Goal: Contribute content: Contribute content

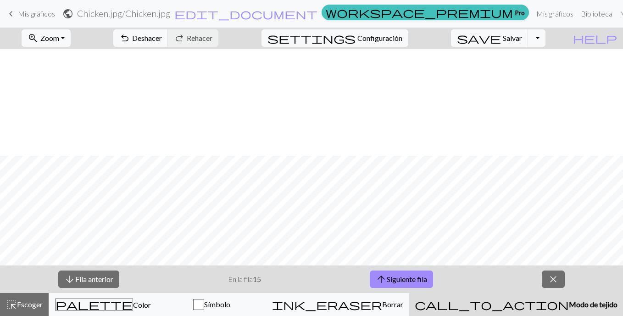
scroll to position [107, 0]
click at [377, 277] on span "arrow_upward" at bounding box center [381, 279] width 11 height 13
click at [378, 276] on span "arrow_upward" at bounding box center [381, 279] width 11 height 13
click at [421, 282] on font "Siguiente fila" at bounding box center [407, 278] width 40 height 9
click at [392, 277] on font "Siguiente fila" at bounding box center [407, 278] width 40 height 9
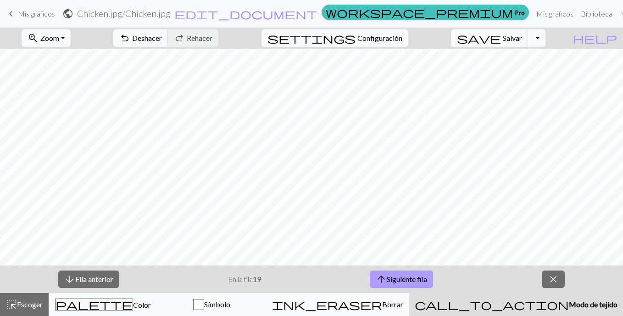
click at [413, 282] on font "Siguiente fila" at bounding box center [407, 278] width 40 height 9
click at [419, 277] on font "Siguiente fila" at bounding box center [407, 278] width 40 height 9
click at [405, 277] on font "Siguiente fila" at bounding box center [407, 278] width 40 height 9
click at [387, 274] on button "arrow_upward Siguiente fila" at bounding box center [401, 278] width 63 height 17
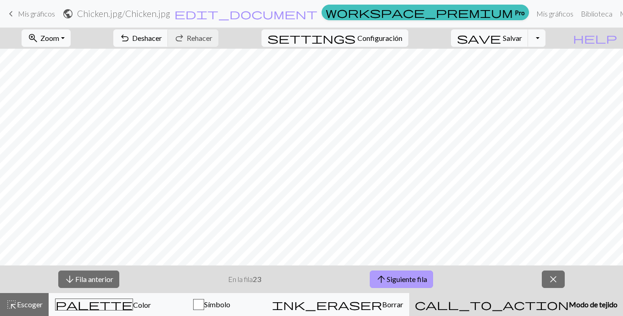
click at [414, 274] on button "arrow_upward Siguiente fila" at bounding box center [401, 278] width 63 height 17
click at [384, 279] on span "arrow_upward" at bounding box center [381, 279] width 11 height 13
click at [388, 277] on font "Siguiente fila" at bounding box center [407, 278] width 40 height 9
click at [412, 278] on font "Siguiente fila" at bounding box center [407, 278] width 40 height 9
click at [59, 42] on span "Zoom" at bounding box center [49, 38] width 19 height 9
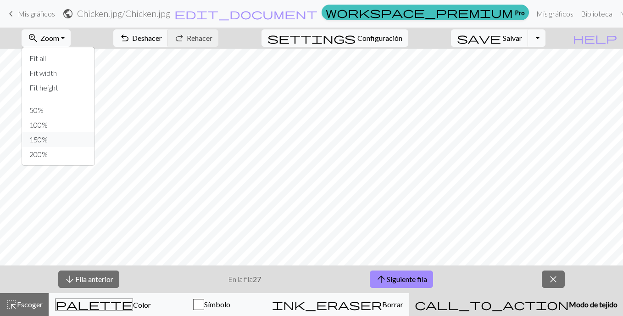
click at [87, 137] on button "150%" at bounding box center [58, 139] width 73 height 15
click at [414, 277] on font "Siguiente fila" at bounding box center [407, 278] width 40 height 9
click at [399, 280] on font "Siguiente fila" at bounding box center [407, 278] width 40 height 9
click at [414, 272] on button "arrow_upward Siguiente fila" at bounding box center [401, 278] width 63 height 17
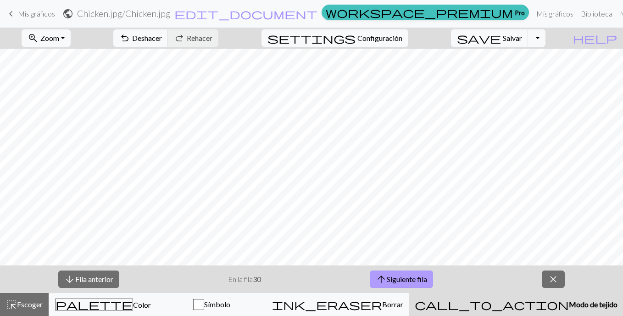
click at [405, 274] on font "Siguiente fila" at bounding box center [407, 278] width 40 height 9
click at [407, 284] on button "arrow_upward Siguiente fila" at bounding box center [401, 278] width 63 height 17
click at [402, 273] on button "arrow_upward Siguiente fila" at bounding box center [401, 278] width 63 height 17
click at [410, 276] on font "Siguiente fila" at bounding box center [407, 278] width 40 height 9
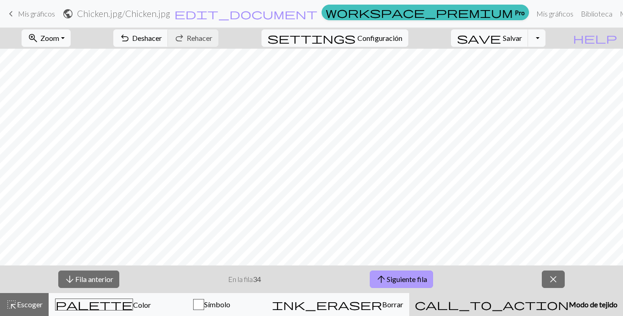
click at [415, 278] on font "Siguiente fila" at bounding box center [407, 278] width 40 height 9
click at [395, 282] on font "Siguiente fila" at bounding box center [407, 278] width 40 height 9
click at [414, 275] on font "Siguiente fila" at bounding box center [407, 278] width 40 height 9
click at [383, 281] on span "arrow_upward" at bounding box center [381, 279] width 11 height 13
click at [421, 272] on button "arrow_upward Siguiente fila" at bounding box center [401, 278] width 63 height 17
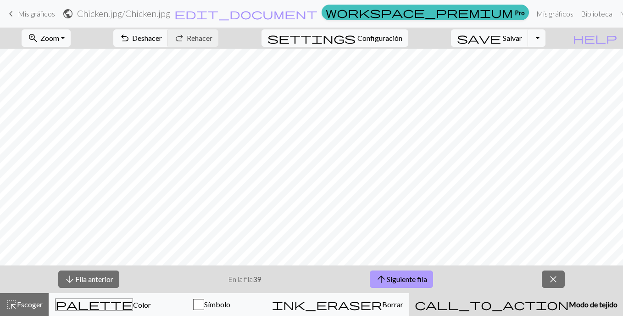
click at [402, 281] on font "Siguiente fila" at bounding box center [407, 278] width 40 height 9
click at [559, 277] on span "close" at bounding box center [553, 279] width 11 height 13
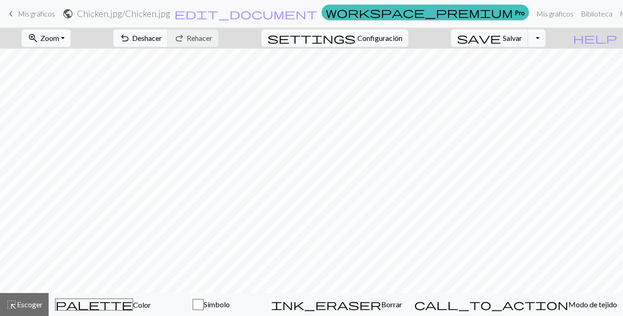
click at [18, 17] on span "Mis gráficos" at bounding box center [36, 13] width 37 height 9
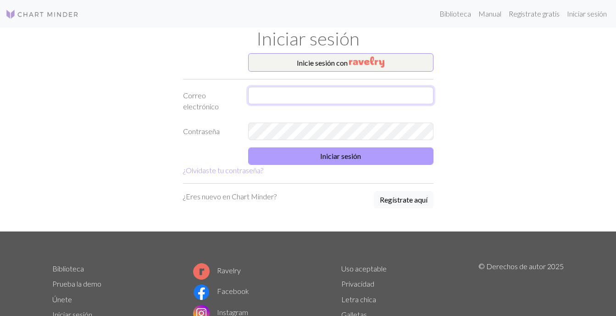
type input "[EMAIL_ADDRESS][DOMAIN_NAME]"
click at [329, 149] on button "Iniciar sesión" at bounding box center [340, 155] width 185 height 17
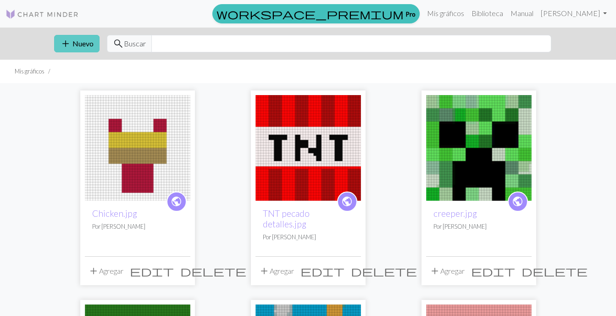
click at [84, 50] on button "add Nuevo" at bounding box center [76, 43] width 45 height 17
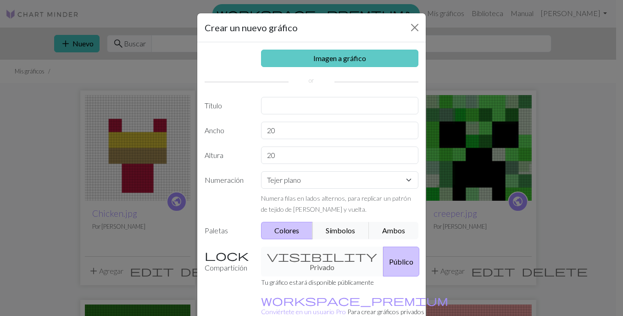
click at [266, 55] on link "Imagen a gráfico" at bounding box center [340, 58] width 158 height 17
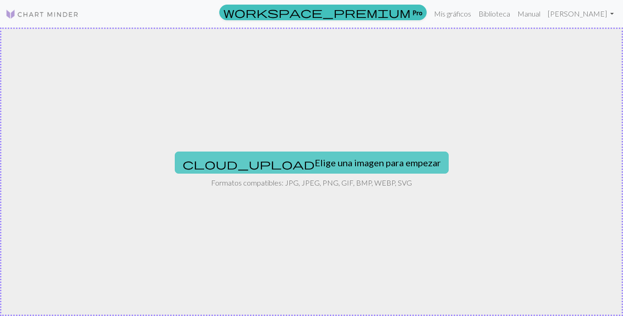
click at [281, 169] on button "cloud_upload Elige una imagen para empezar" at bounding box center [312, 162] width 274 height 22
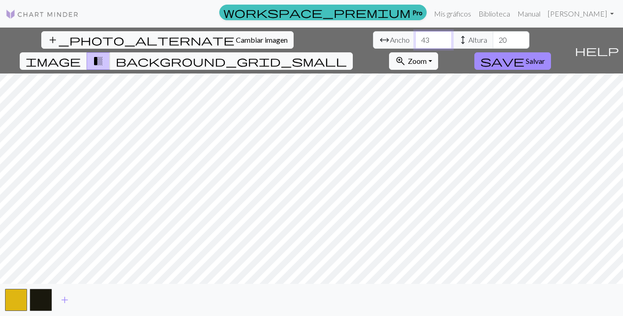
click at [415, 37] on input "43" at bounding box center [433, 39] width 37 height 17
click at [415, 42] on input "42" at bounding box center [433, 39] width 37 height 17
click at [415, 42] on input "41" at bounding box center [433, 39] width 37 height 17
type input "40"
click at [415, 42] on input "40" at bounding box center [433, 39] width 37 height 17
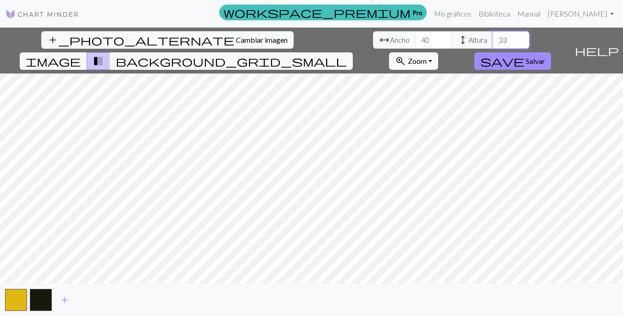
click at [493, 37] on input "33" at bounding box center [511, 39] width 37 height 17
click at [493, 37] on input "39" at bounding box center [511, 39] width 37 height 17
type input "40"
click at [493, 37] on input "40" at bounding box center [511, 39] width 37 height 17
click at [353, 52] on button "background_grid_small" at bounding box center [231, 60] width 243 height 17
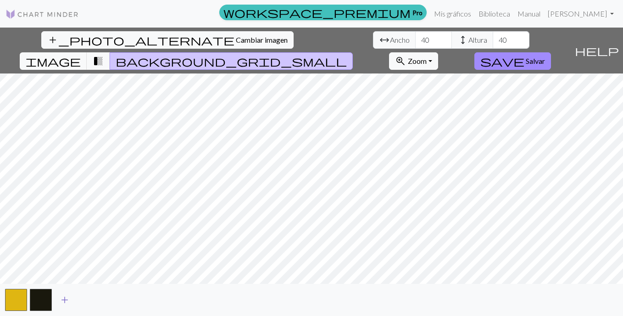
click at [67, 297] on span "add" at bounding box center [64, 299] width 11 height 13
click at [88, 300] on span "add" at bounding box center [89, 299] width 11 height 13
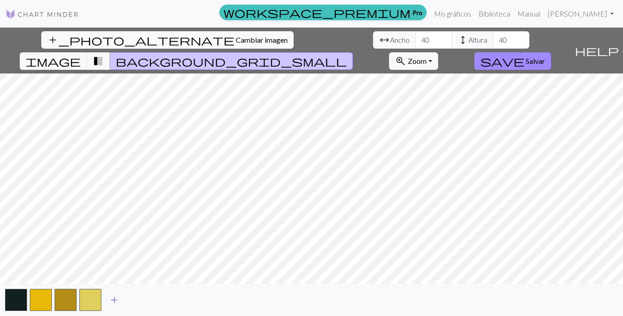
click at [118, 297] on span "add" at bounding box center [114, 299] width 11 height 13
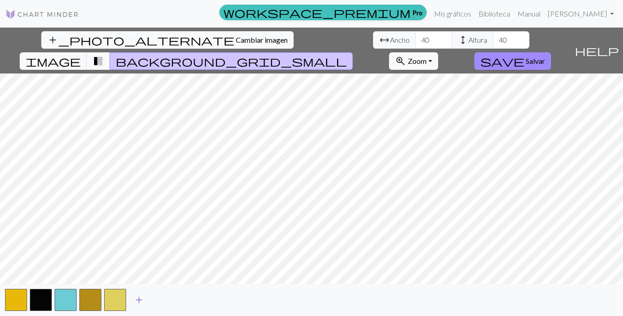
click at [140, 298] on span "add" at bounding box center [139, 299] width 11 height 13
click at [165, 302] on span "add" at bounding box center [163, 299] width 11 height 13
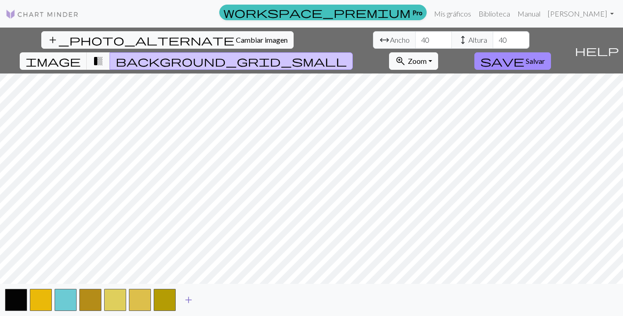
click at [192, 295] on span "add" at bounding box center [188, 299] width 11 height 13
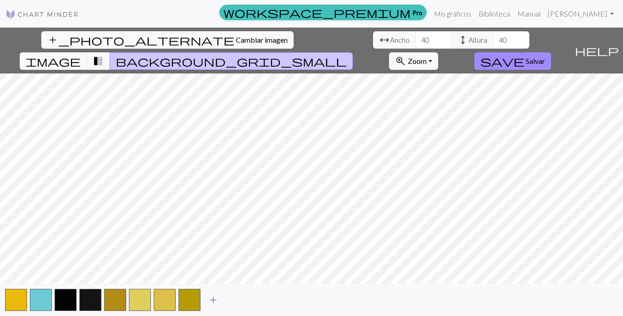
click at [208, 294] on span "add" at bounding box center [213, 299] width 11 height 13
click at [237, 298] on span "add" at bounding box center [238, 299] width 11 height 13
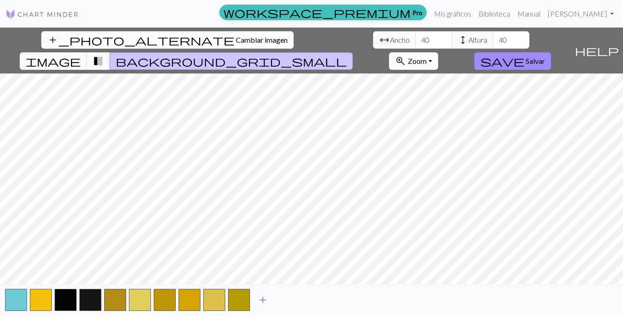
click at [257, 296] on button "add" at bounding box center [263, 299] width 23 height 17
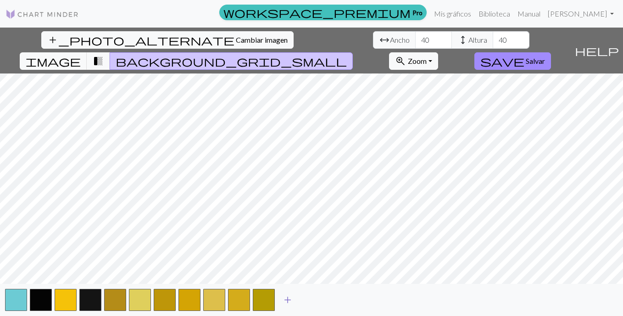
click at [284, 295] on span "add" at bounding box center [287, 299] width 11 height 13
click at [308, 294] on span "add" at bounding box center [312, 299] width 11 height 13
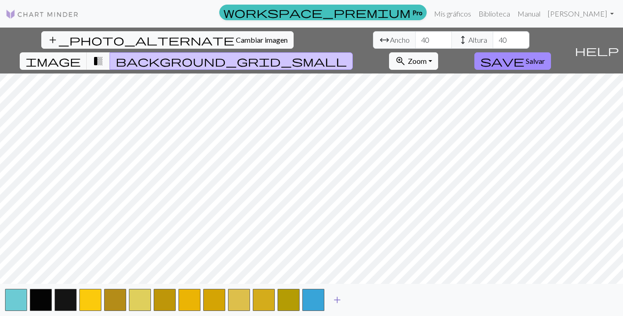
click at [340, 297] on span "add" at bounding box center [337, 299] width 11 height 13
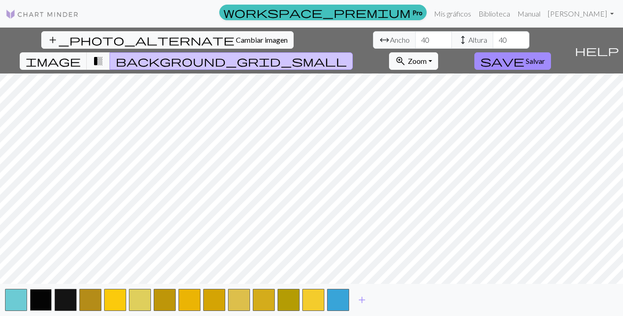
click at [46, 291] on button "button" at bounding box center [41, 300] width 22 height 22
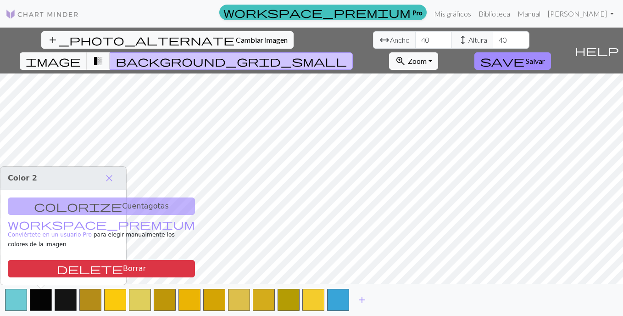
click at [94, 220] on div "colorize Cuentagotas workspace_premium Conviértete en un usuario Pro para elegi…" at bounding box center [63, 237] width 126 height 95
click at [107, 184] on span "close" at bounding box center [109, 178] width 11 height 13
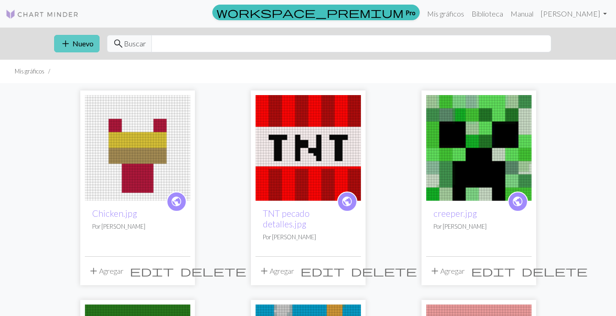
click at [89, 43] on font "Nuevo" at bounding box center [83, 43] width 21 height 9
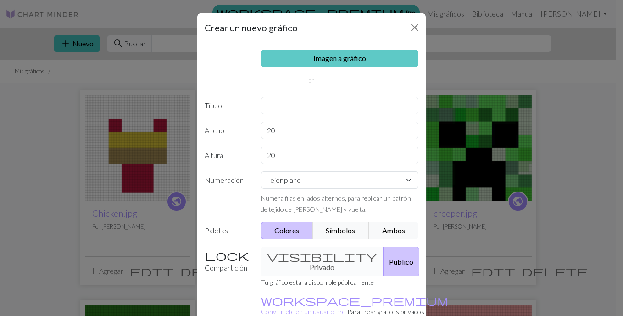
click at [303, 53] on link "Imagen a gráfico" at bounding box center [340, 58] width 158 height 17
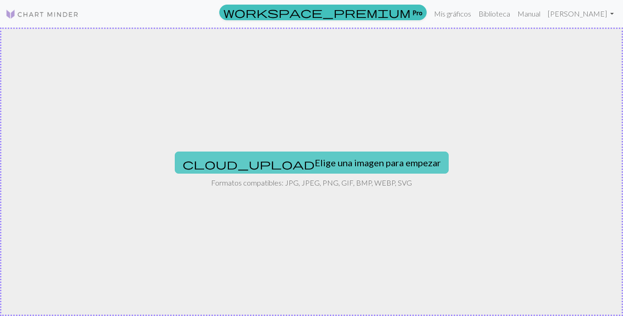
click at [306, 172] on button "cloud_upload Elige una imagen para empezar" at bounding box center [312, 162] width 274 height 22
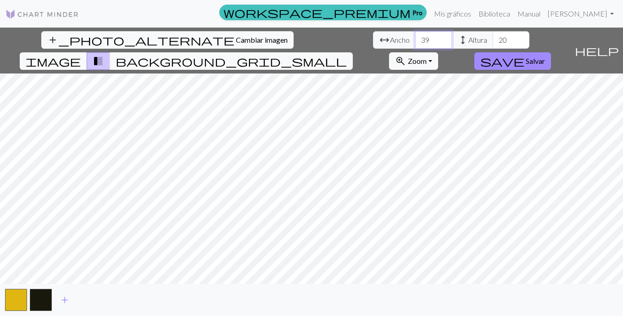
click at [415, 38] on input "39" at bounding box center [433, 39] width 37 height 17
type input "40"
click at [415, 38] on input "40" at bounding box center [433, 39] width 37 height 17
click at [493, 39] on input "37" at bounding box center [511, 39] width 37 height 17
click at [493, 39] on input "38" at bounding box center [511, 39] width 37 height 17
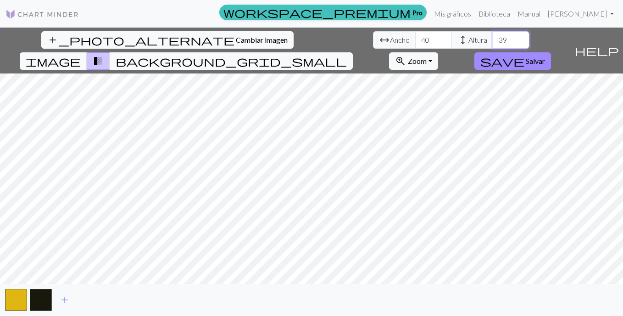
click at [493, 39] on input "39" at bounding box center [511, 39] width 37 height 17
type input "40"
click at [493, 39] on input "40" at bounding box center [511, 39] width 37 height 17
click at [68, 298] on span "add" at bounding box center [64, 299] width 11 height 13
click at [92, 299] on span "add" at bounding box center [89, 299] width 11 height 13
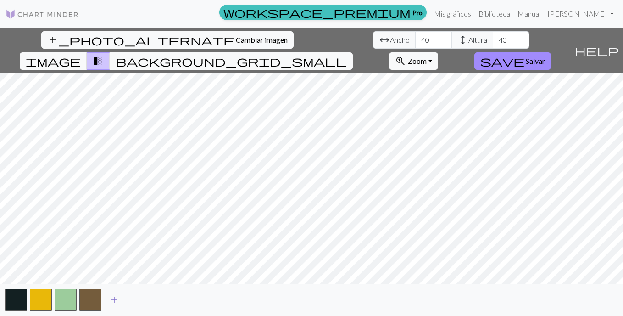
click at [113, 295] on span "add" at bounding box center [114, 299] width 11 height 13
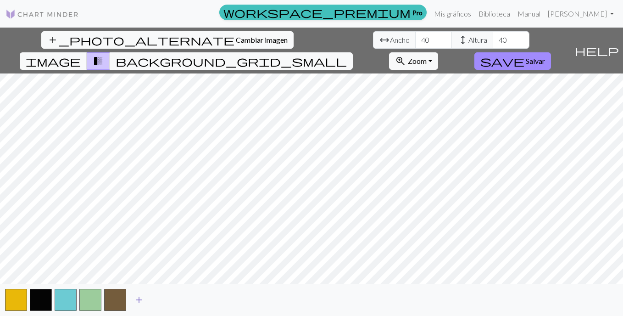
click at [136, 298] on span "add" at bounding box center [139, 299] width 11 height 13
click at [159, 297] on span "add" at bounding box center [163, 299] width 11 height 13
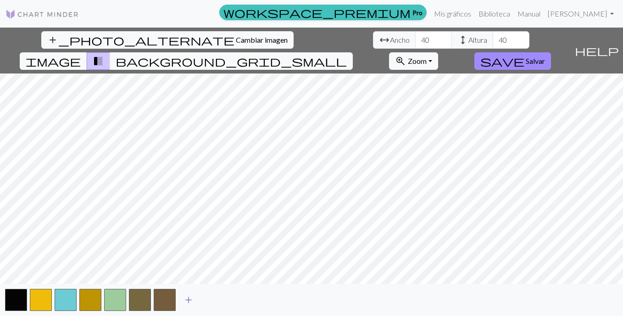
click at [188, 297] on span "add" at bounding box center [188, 299] width 11 height 13
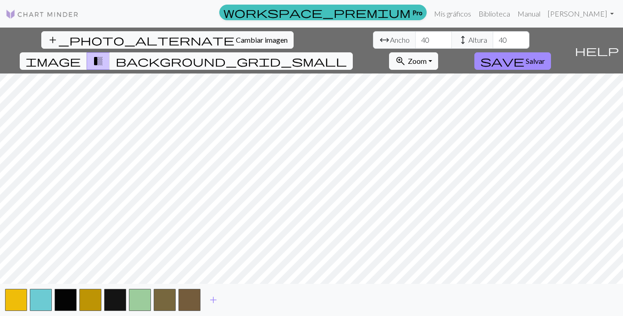
click at [347, 55] on span "background_grid_small" at bounding box center [231, 61] width 231 height 13
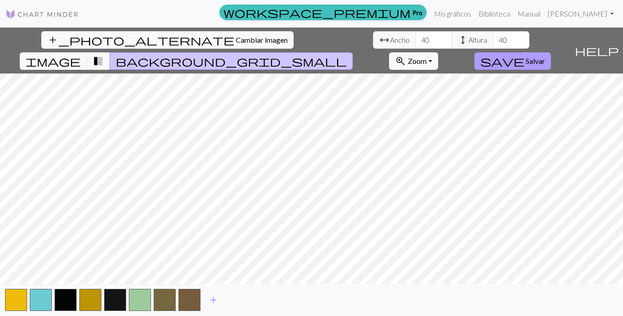
click at [545, 56] on span "Salvar" at bounding box center [535, 60] width 19 height 9
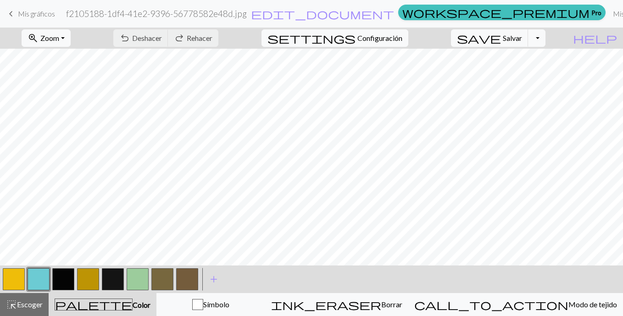
click at [73, 270] on button "button" at bounding box center [63, 279] width 22 height 22
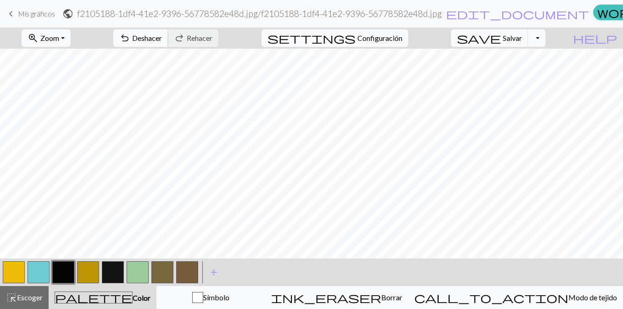
click at [130, 41] on span "undo" at bounding box center [124, 38] width 11 height 13
click at [93, 269] on button "button" at bounding box center [88, 272] width 22 height 22
click at [3, 268] on button "button" at bounding box center [14, 272] width 22 height 22
click at [91, 268] on button "button" at bounding box center [88, 272] width 22 height 22
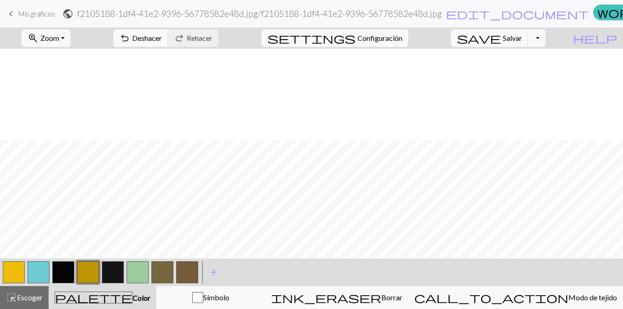
scroll to position [92, 0]
click at [214, 267] on span "add" at bounding box center [213, 272] width 11 height 13
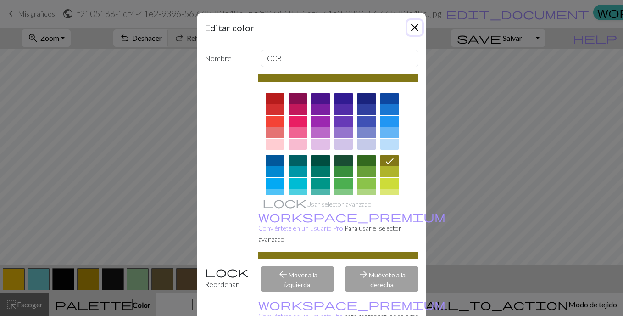
click at [408, 24] on button "Cerrar" at bounding box center [415, 27] width 15 height 15
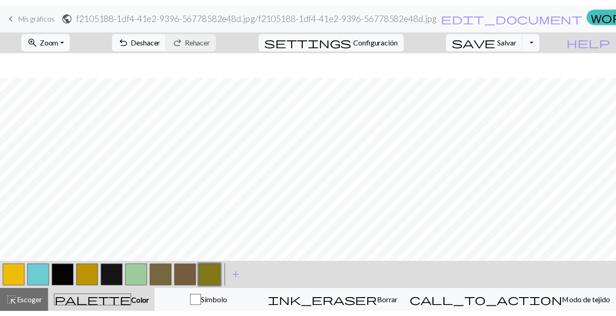
scroll to position [206, 0]
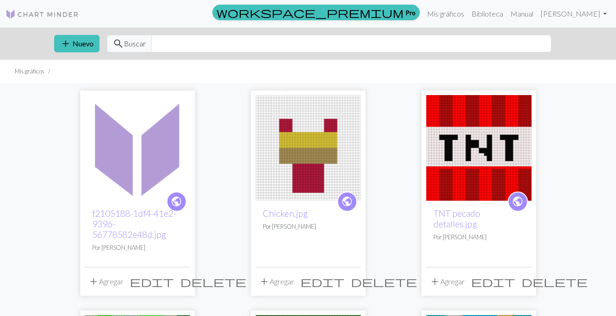
click at [150, 102] on img at bounding box center [138, 148] width 106 height 106
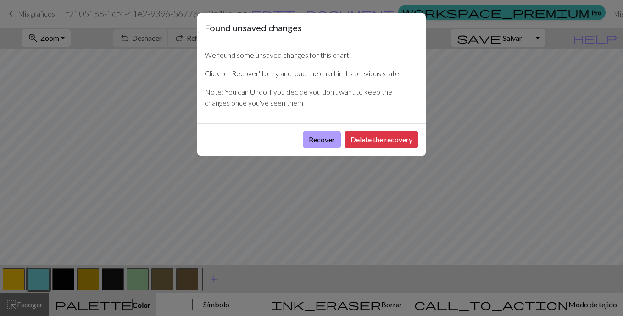
click at [316, 142] on button "Recover" at bounding box center [322, 139] width 38 height 17
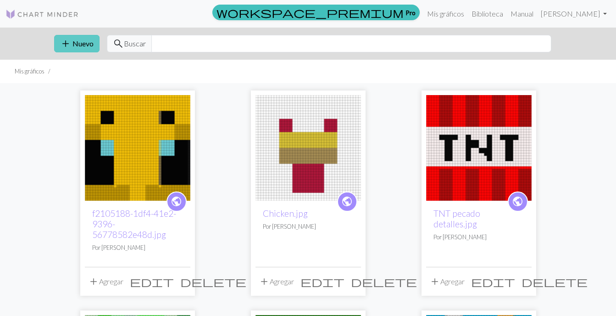
click at [79, 48] on button "add Nuevo" at bounding box center [76, 43] width 45 height 17
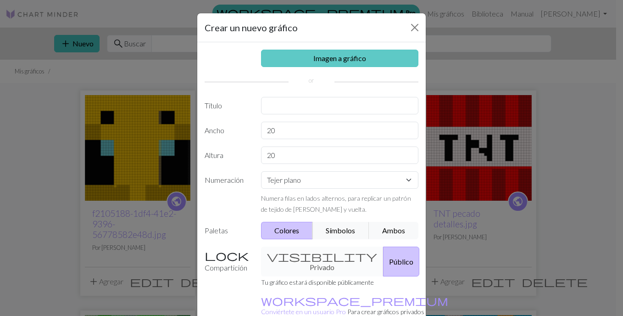
click at [279, 66] on link "Imagen a gráfico" at bounding box center [340, 58] width 158 height 17
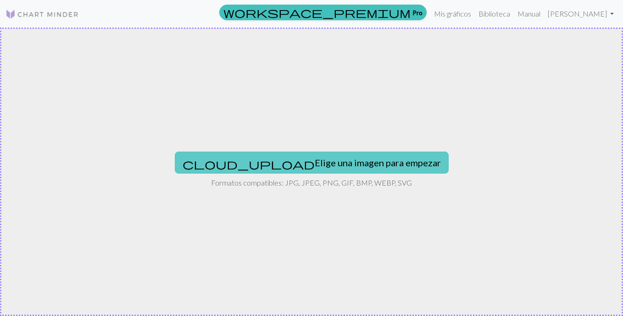
click at [345, 162] on font "Elige una imagen para empezar" at bounding box center [378, 162] width 126 height 11
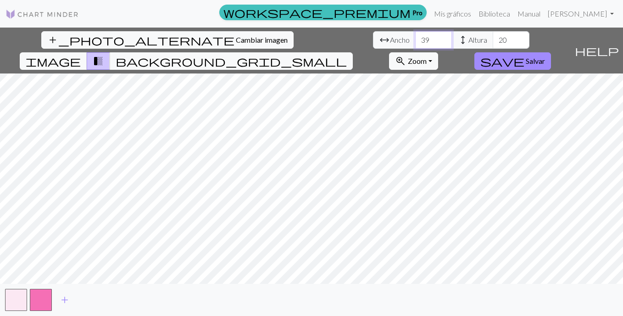
type input "40"
click at [415, 38] on input "40" at bounding box center [433, 39] width 37 height 17
click at [493, 37] on input "36" at bounding box center [511, 39] width 37 height 17
click at [493, 37] on input "43" at bounding box center [511, 39] width 37 height 17
click at [493, 42] on input "42" at bounding box center [511, 39] width 37 height 17
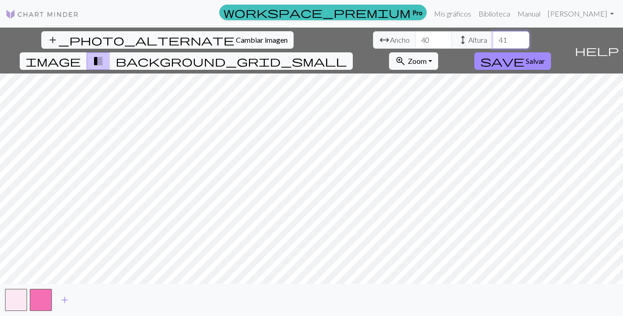
click at [493, 42] on input "41" at bounding box center [511, 39] width 37 height 17
type input "40"
click at [493, 42] on input "40" at bounding box center [511, 39] width 37 height 17
click at [87, 52] on button "image" at bounding box center [53, 60] width 67 height 17
click at [347, 55] on span "background_grid_small" at bounding box center [231, 61] width 231 height 13
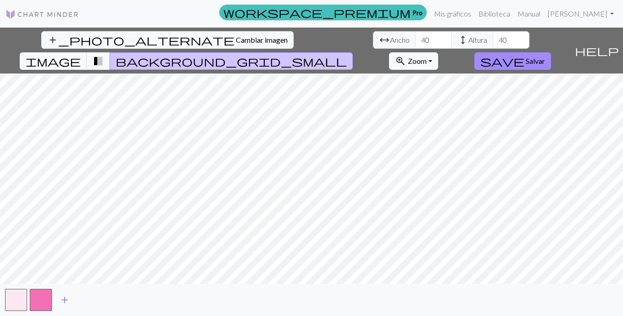
click at [73, 291] on button "add" at bounding box center [64, 299] width 23 height 17
click at [90, 298] on span "add" at bounding box center [89, 299] width 11 height 13
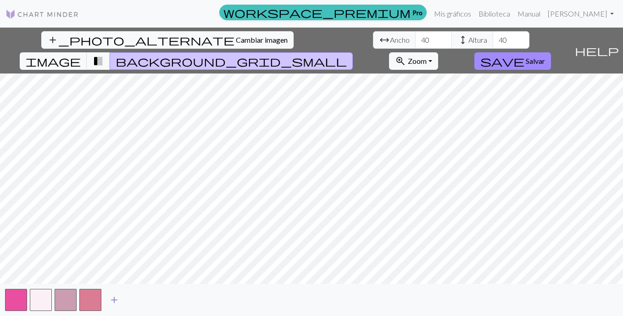
click at [115, 297] on span "add" at bounding box center [114, 299] width 11 height 13
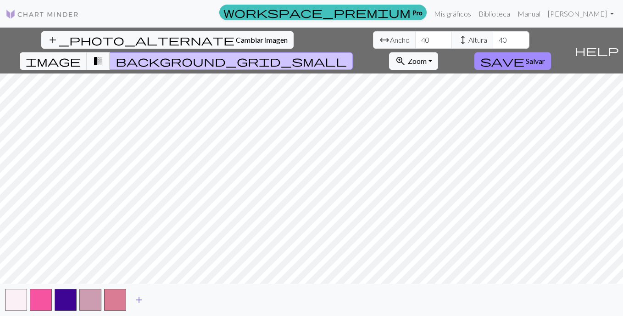
click at [136, 297] on span "add" at bounding box center [139, 299] width 11 height 13
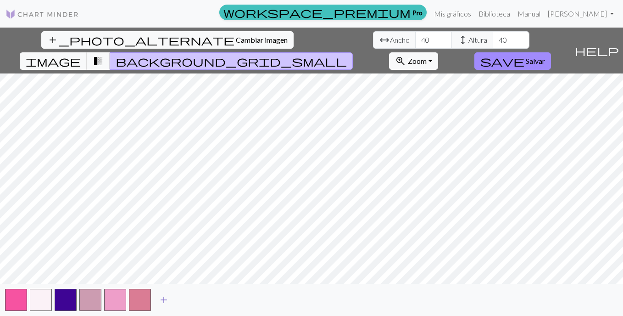
click at [162, 294] on span "add" at bounding box center [163, 299] width 11 height 13
click at [194, 298] on button "add" at bounding box center [188, 299] width 23 height 17
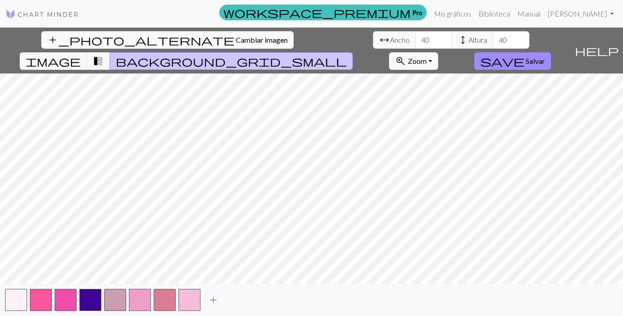
click at [211, 298] on span "add" at bounding box center [213, 299] width 11 height 13
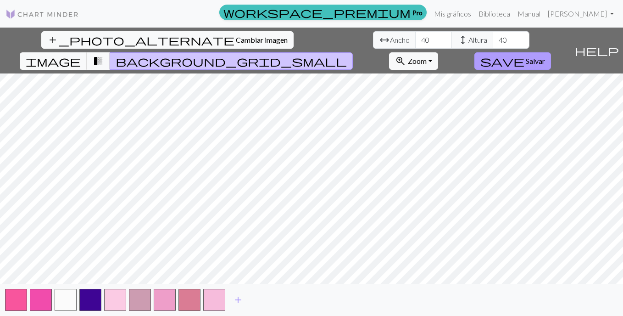
click at [551, 52] on button "save Salvar" at bounding box center [513, 60] width 77 height 17
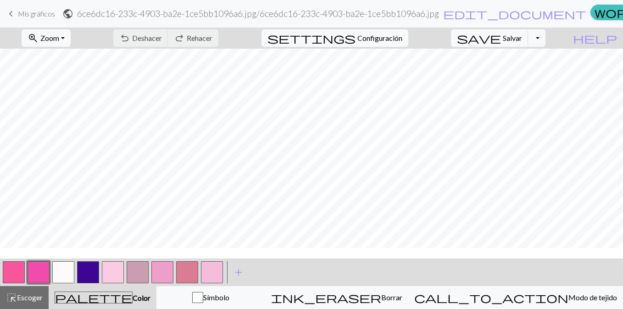
scroll to position [160, 0]
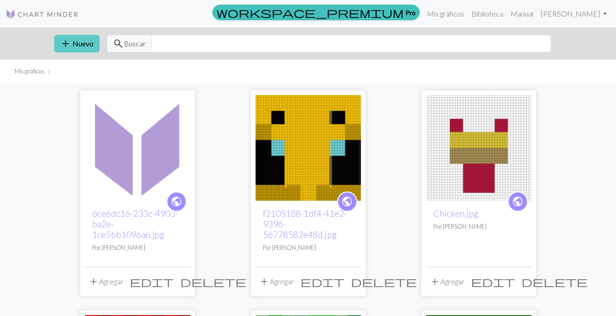
click at [65, 43] on span "add" at bounding box center [65, 43] width 11 height 13
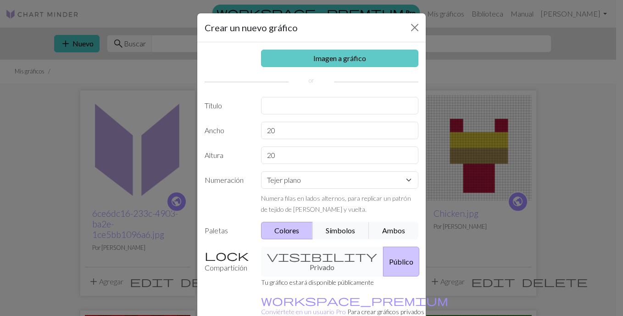
click at [299, 52] on link "Imagen a gráfico" at bounding box center [340, 58] width 158 height 17
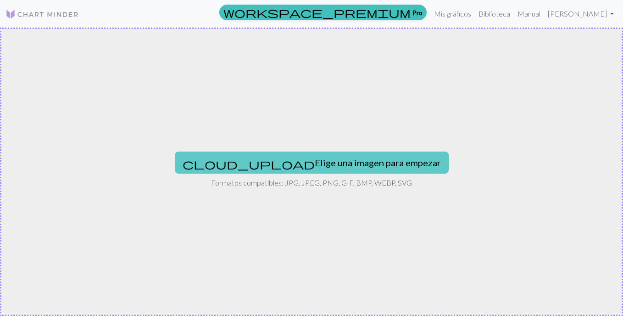
click at [342, 155] on button "cloud_upload Elige una imagen para empezar" at bounding box center [312, 162] width 274 height 22
click at [315, 161] on font "Elige una imagen para empezar" at bounding box center [378, 162] width 126 height 11
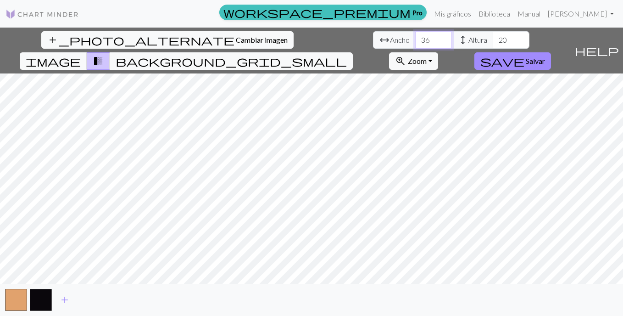
click at [415, 39] on input "36" at bounding box center [433, 39] width 37 height 17
click at [415, 39] on input "37" at bounding box center [433, 39] width 37 height 17
click at [415, 39] on input "38" at bounding box center [433, 39] width 37 height 17
click at [415, 39] on input "39" at bounding box center [433, 39] width 37 height 17
type input "40"
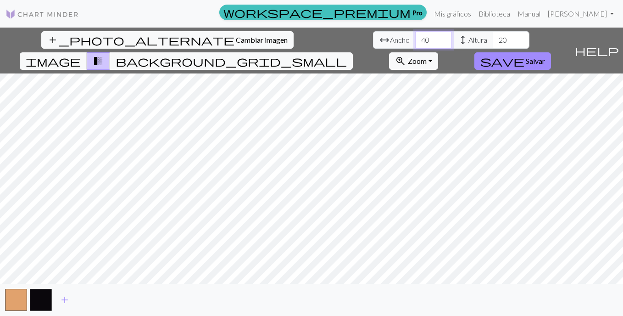
click at [415, 37] on input "40" at bounding box center [433, 39] width 37 height 17
click at [493, 38] on input "37" at bounding box center [511, 39] width 37 height 17
click at [493, 38] on input "38" at bounding box center [511, 39] width 37 height 17
click at [493, 38] on input "39" at bounding box center [511, 39] width 37 height 17
type input "40"
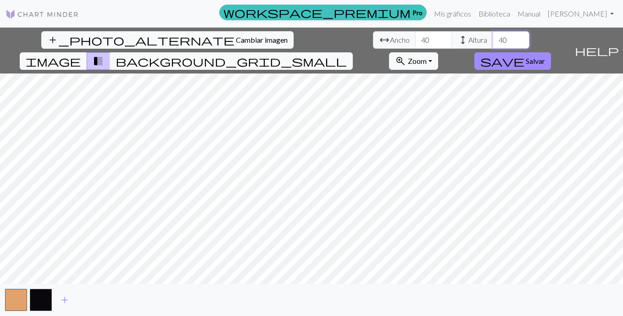
click at [493, 38] on input "40" at bounding box center [511, 39] width 37 height 17
click at [68, 300] on span "add" at bounding box center [64, 299] width 11 height 13
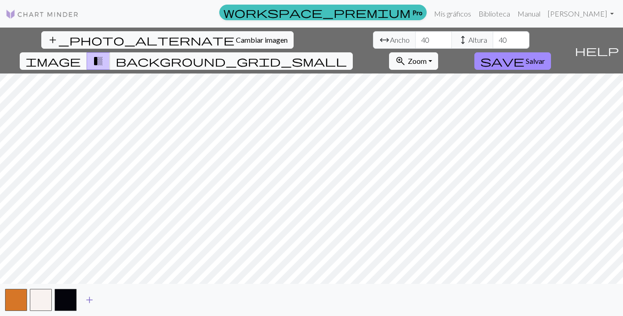
click at [88, 298] on span "add" at bounding box center [89, 299] width 11 height 13
click at [108, 301] on button "add" at bounding box center [114, 299] width 23 height 17
click at [136, 301] on span "add" at bounding box center [139, 299] width 11 height 13
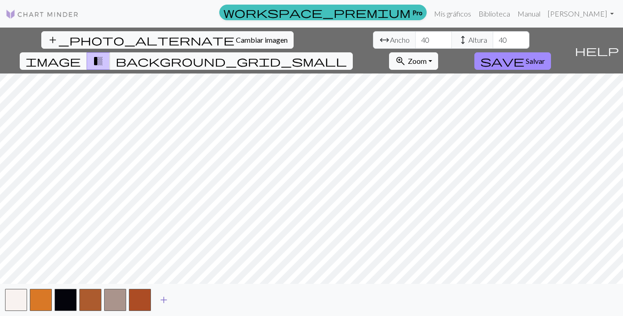
click at [161, 298] on span "add" at bounding box center [163, 299] width 11 height 13
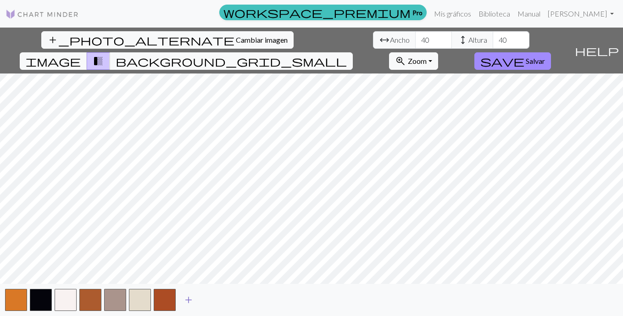
click at [192, 298] on span "add" at bounding box center [188, 299] width 11 height 13
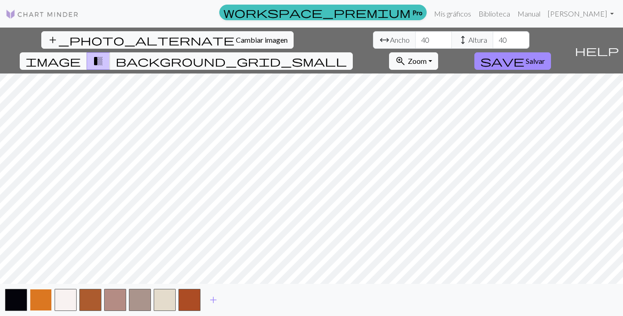
drag, startPoint x: 40, startPoint y: 294, endPoint x: 45, endPoint y: 290, distance: 6.6
click at [44, 291] on button "button" at bounding box center [41, 300] width 22 height 22
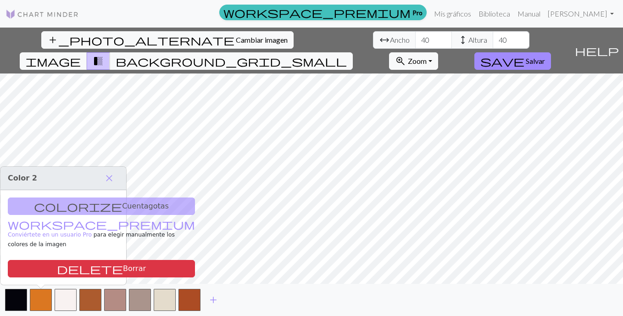
drag, startPoint x: 51, startPoint y: 302, endPoint x: 121, endPoint y: 271, distance: 76.6
click at [54, 300] on div "add" at bounding box center [311, 300] width 623 height 32
click at [347, 55] on span "background_grid_small" at bounding box center [231, 61] width 231 height 13
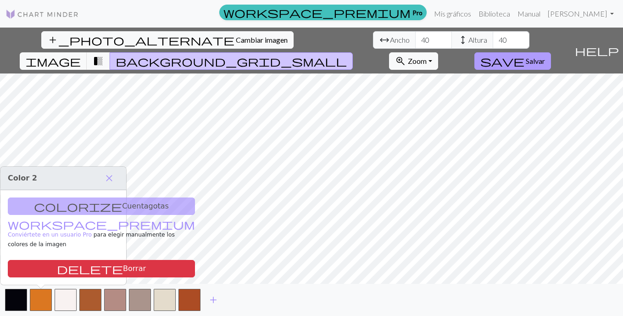
click at [542, 52] on button "save Salvar" at bounding box center [513, 60] width 77 height 17
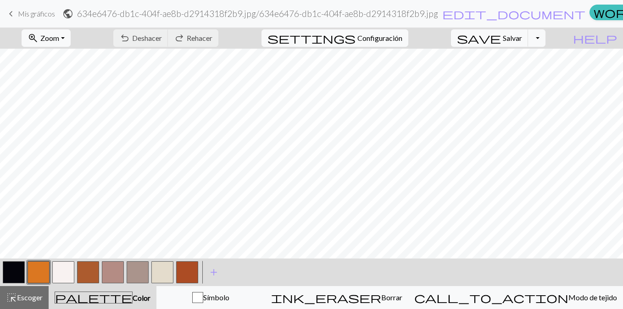
click at [119, 272] on button "button" at bounding box center [113, 272] width 22 height 22
drag, startPoint x: 41, startPoint y: 267, endPoint x: 50, endPoint y: 257, distance: 14.0
click at [49, 259] on div "< >" at bounding box center [100, 272] width 198 height 28
drag, startPoint x: 102, startPoint y: 264, endPoint x: 78, endPoint y: 264, distance: 23.9
click at [92, 264] on div at bounding box center [100, 272] width 198 height 25
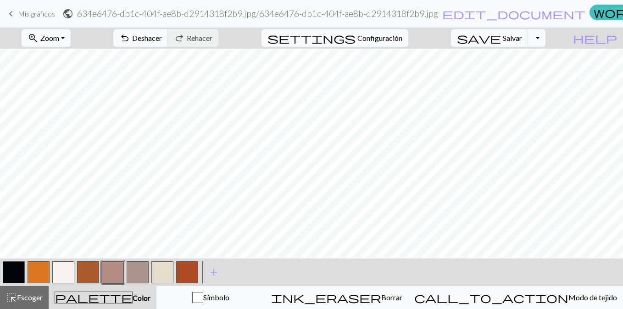
drag, startPoint x: 28, startPoint y: 272, endPoint x: 38, endPoint y: 268, distance: 10.5
click at [34, 269] on button "button" at bounding box center [39, 272] width 22 height 22
click at [42, 268] on button "button" at bounding box center [39, 272] width 22 height 22
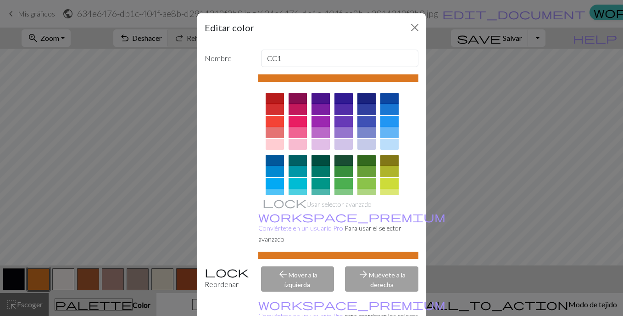
click at [166, 170] on div "Editar color Nombre CC1 Usar selector avanzado workspace_premium Conviértete en…" at bounding box center [311, 158] width 623 height 316
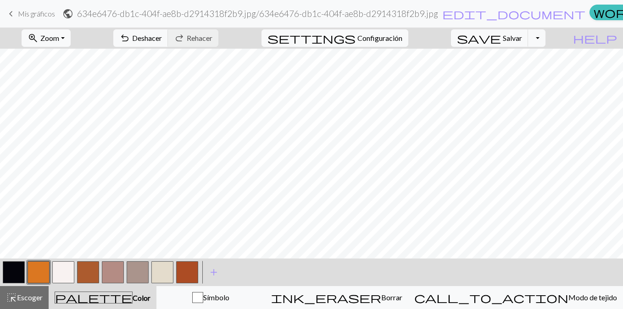
drag, startPoint x: 516, startPoint y: 19, endPoint x: 349, endPoint y: 45, distance: 169.0
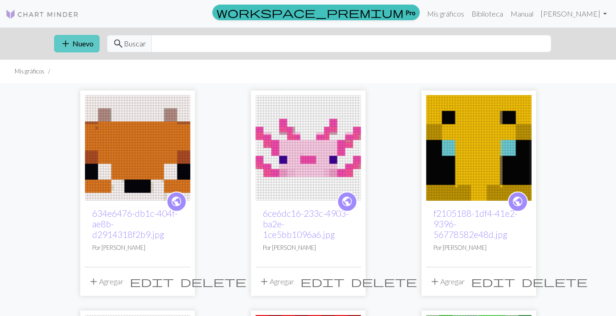
click at [73, 39] on button "add Nuevo" at bounding box center [76, 43] width 45 height 17
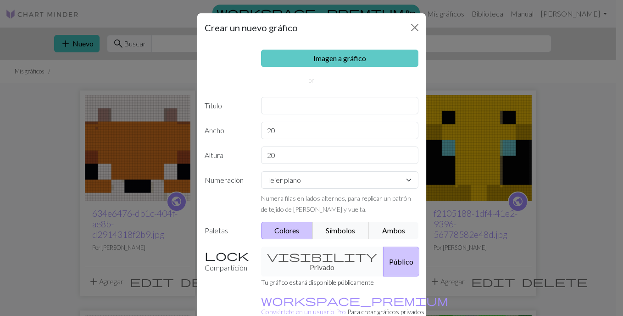
click at [294, 62] on link "Imagen a gráfico" at bounding box center [340, 58] width 158 height 17
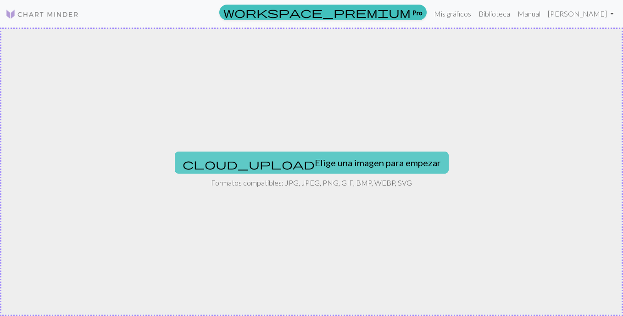
click at [304, 156] on button "cloud_upload Elige una imagen para empezar" at bounding box center [312, 162] width 274 height 22
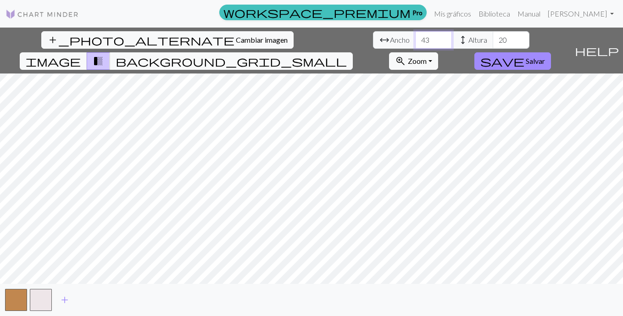
click at [415, 37] on input "43" at bounding box center [433, 39] width 37 height 17
click at [415, 41] on input "42" at bounding box center [433, 39] width 37 height 17
click at [415, 41] on input "41" at bounding box center [433, 39] width 37 height 17
type input "40"
click at [415, 41] on input "40" at bounding box center [433, 39] width 37 height 17
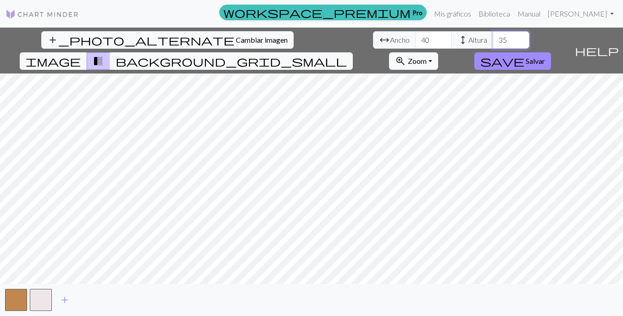
click at [493, 38] on input "35" at bounding box center [511, 39] width 37 height 17
click at [493, 38] on input "36" at bounding box center [511, 39] width 37 height 17
click at [493, 38] on input "37" at bounding box center [511, 39] width 37 height 17
click at [493, 38] on input "38" at bounding box center [511, 39] width 37 height 17
click at [493, 38] on input "39" at bounding box center [511, 39] width 37 height 17
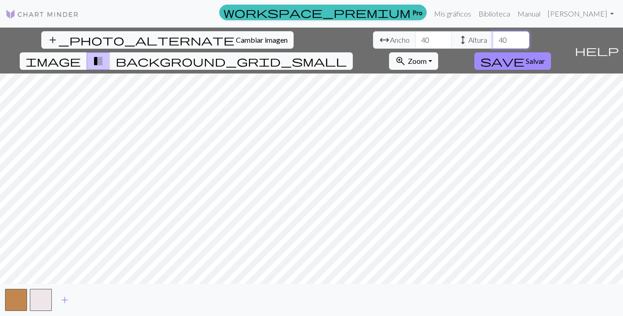
click at [493, 38] on input "40" at bounding box center [511, 39] width 37 height 17
type input "39"
click at [65, 294] on span "add" at bounding box center [64, 299] width 11 height 13
click at [90, 296] on span "add" at bounding box center [89, 299] width 11 height 13
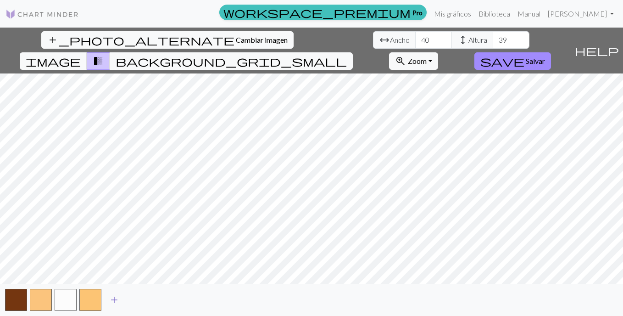
drag, startPoint x: 115, startPoint y: 296, endPoint x: 134, endPoint y: 296, distance: 18.8
click at [117, 296] on span "add" at bounding box center [114, 299] width 11 height 13
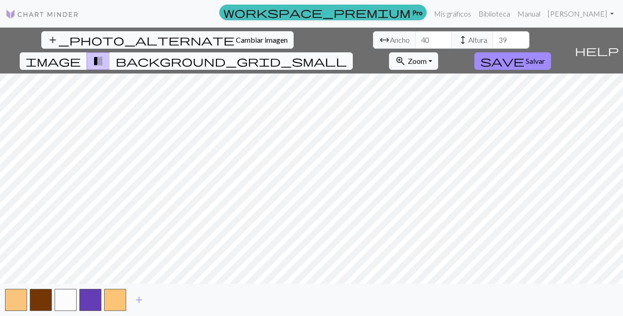
click at [347, 55] on span "background_grid_small" at bounding box center [231, 61] width 231 height 13
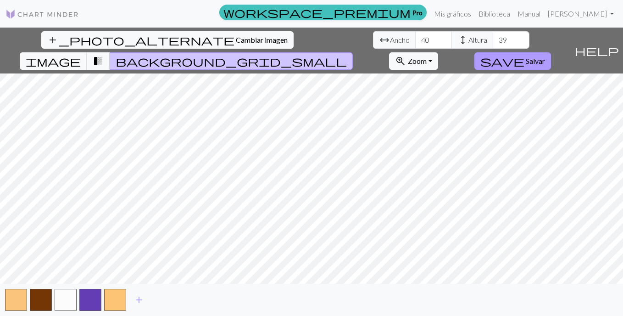
click at [551, 52] on button "save Salvar" at bounding box center [513, 60] width 77 height 17
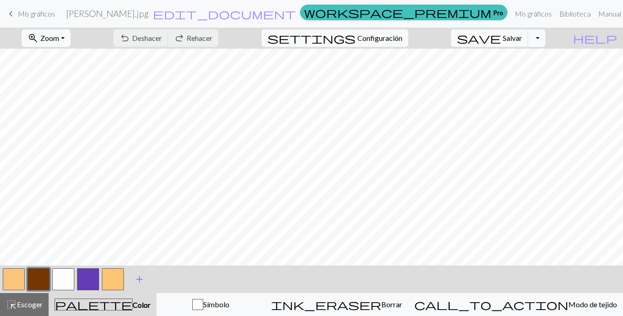
click at [145, 277] on span "add" at bounding box center [139, 279] width 11 height 13
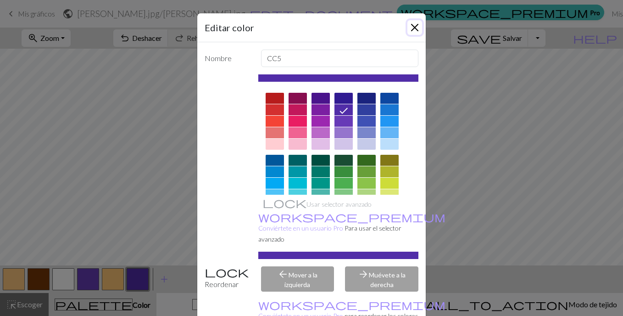
click at [412, 21] on button "Cerrar" at bounding box center [415, 27] width 15 height 15
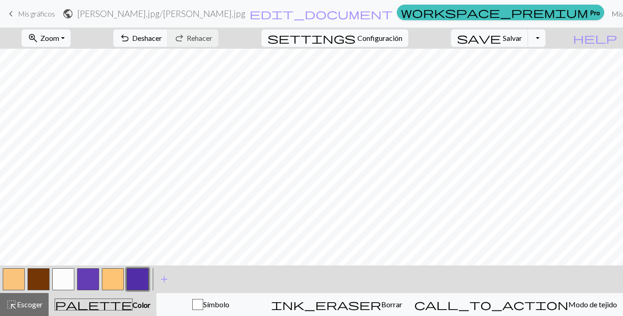
drag, startPoint x: 467, startPoint y: 11, endPoint x: 359, endPoint y: 40, distance: 112.2
click at [608, 11] on link "Mis gráficos" at bounding box center [630, 14] width 45 height 18
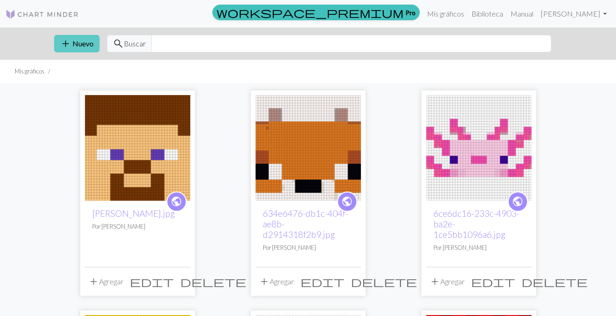
click at [75, 48] on button "add Nuevo" at bounding box center [76, 43] width 45 height 17
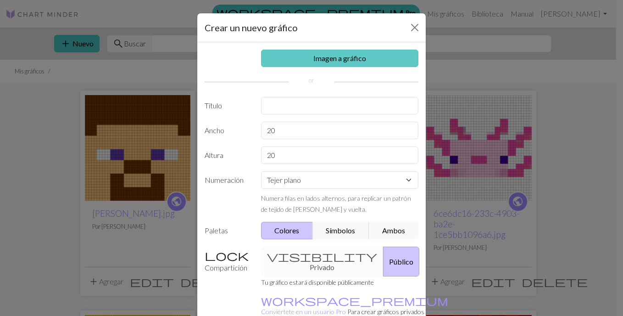
click at [295, 57] on link "Imagen a gráfico" at bounding box center [340, 58] width 158 height 17
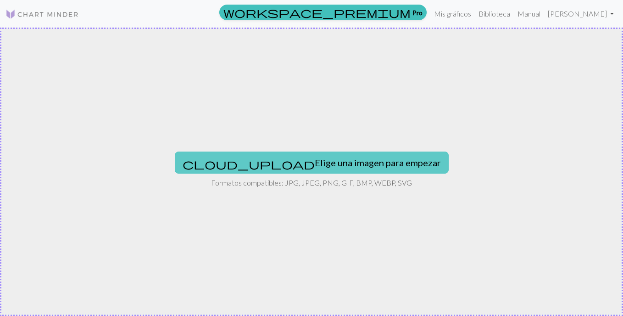
click at [264, 152] on button "cloud_upload Elige una imagen para empezar" at bounding box center [312, 162] width 274 height 22
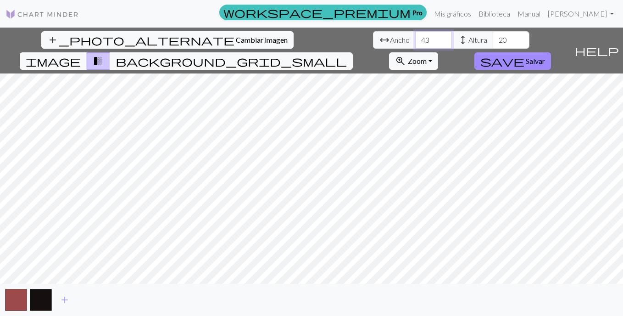
click at [415, 37] on input "43" at bounding box center [433, 39] width 37 height 17
click at [415, 42] on input "42" at bounding box center [433, 39] width 37 height 17
click at [415, 42] on input "41" at bounding box center [433, 39] width 37 height 17
type input "40"
click at [415, 42] on input "40" at bounding box center [433, 39] width 37 height 17
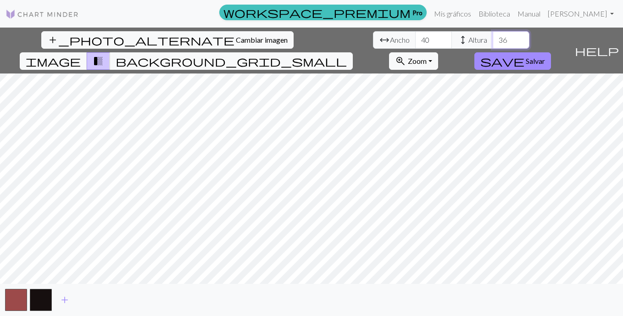
click at [493, 36] on input "36" at bounding box center [511, 39] width 37 height 17
click at [493, 36] on input "37" at bounding box center [511, 39] width 37 height 17
click at [493, 36] on input "38" at bounding box center [511, 39] width 37 height 17
click at [493, 36] on input "39" at bounding box center [511, 39] width 37 height 17
type input "40"
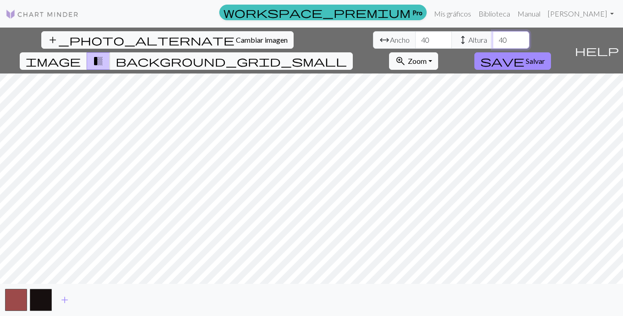
click at [493, 36] on input "40" at bounding box center [511, 39] width 37 height 17
click at [74, 297] on button "add" at bounding box center [64, 299] width 23 height 17
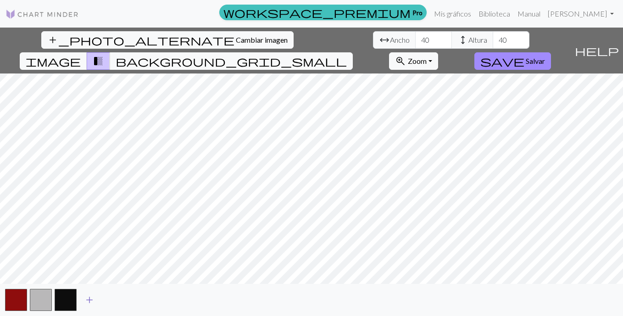
click at [88, 300] on span "add" at bounding box center [89, 299] width 11 height 13
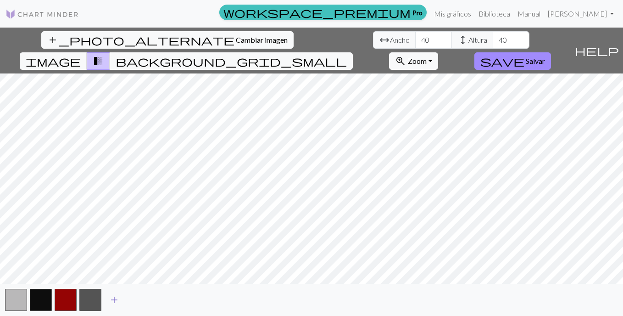
click at [112, 297] on span "add" at bounding box center [114, 299] width 11 height 13
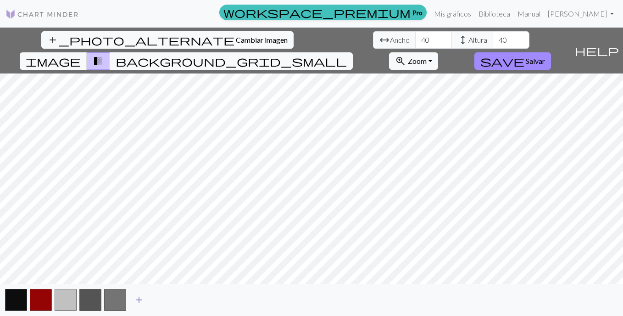
click at [138, 295] on span "add" at bounding box center [139, 299] width 11 height 13
click at [162, 298] on span "add" at bounding box center [163, 299] width 11 height 13
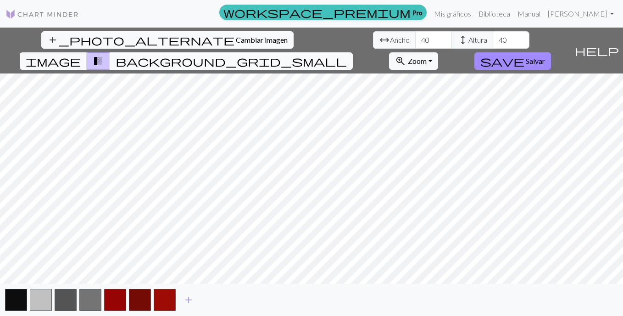
click at [347, 55] on span "background_grid_small" at bounding box center [231, 61] width 231 height 13
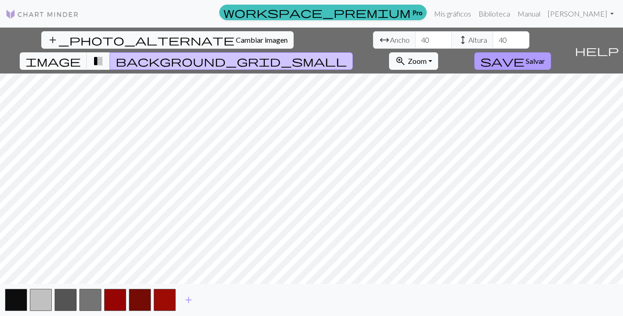
click at [525, 55] on span "save" at bounding box center [503, 61] width 44 height 13
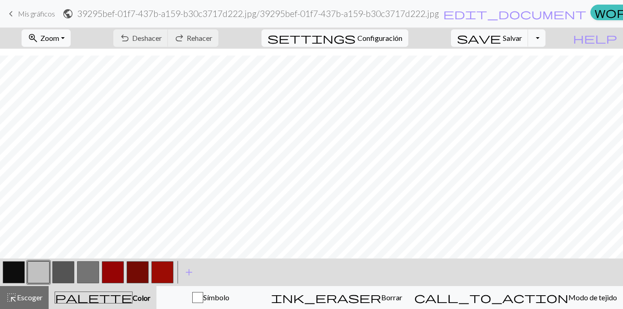
scroll to position [206, 0]
